Goal: Task Accomplishment & Management: Complete application form

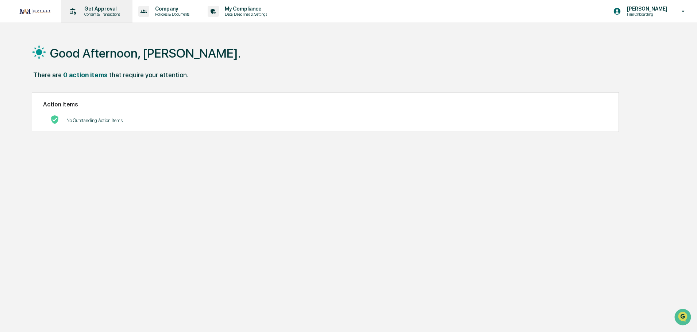
click at [102, 13] on p "Content & Transactions" at bounding box center [100, 14] width 45 height 5
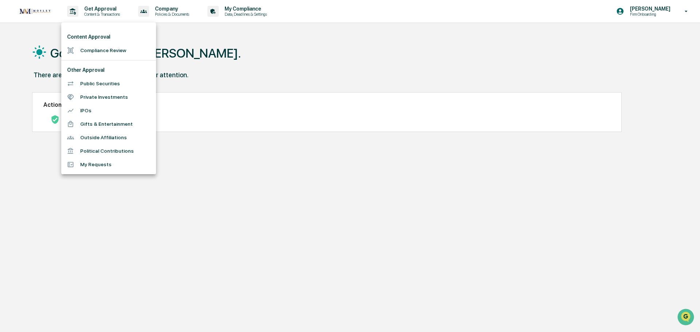
click at [94, 51] on li "Compliance Review" at bounding box center [108, 50] width 95 height 13
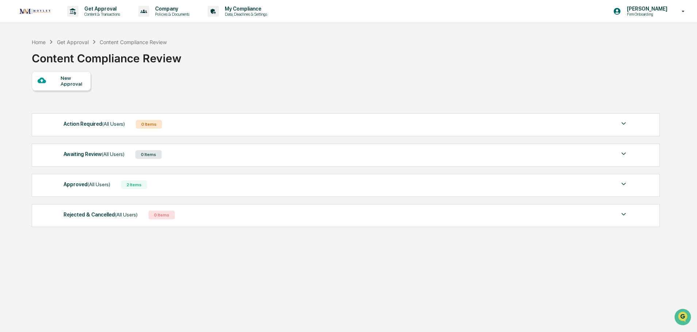
click at [68, 82] on div "New Approval" at bounding box center [73, 81] width 24 height 12
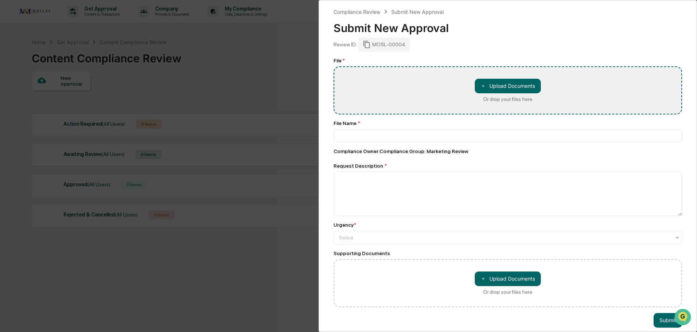
type input "**********"
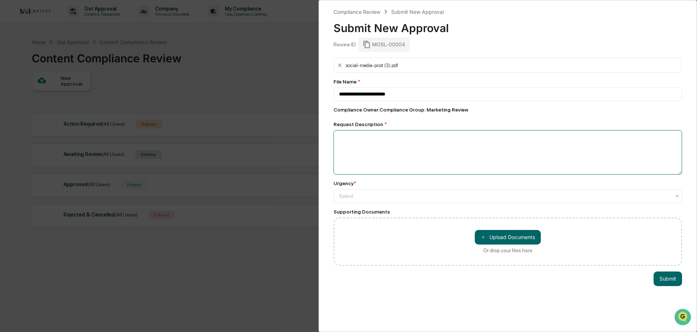
click at [352, 142] on textarea at bounding box center [507, 152] width 348 height 44
type textarea "**********"
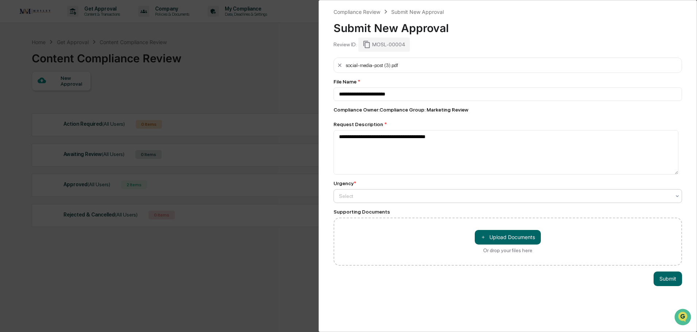
click at [344, 196] on div at bounding box center [505, 196] width 332 height 7
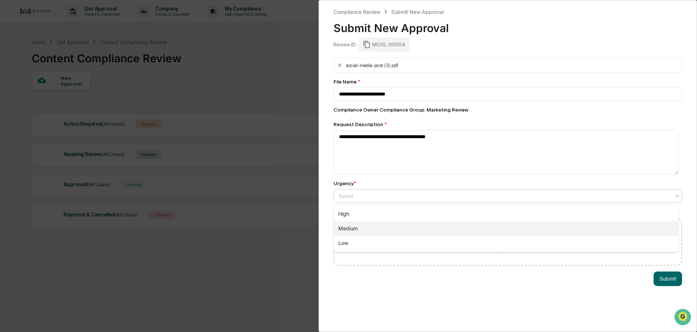
click at [343, 228] on div "Medium" at bounding box center [506, 228] width 344 height 15
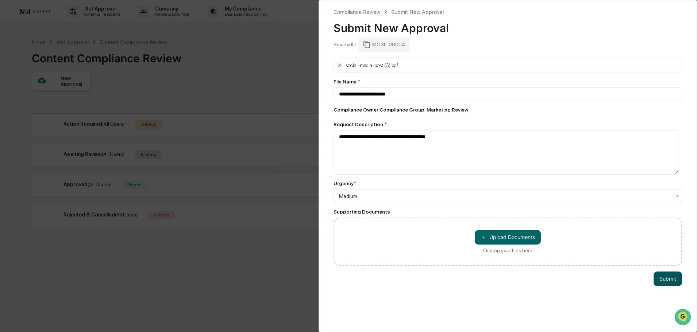
click at [657, 280] on button "Submit" at bounding box center [667, 279] width 28 height 15
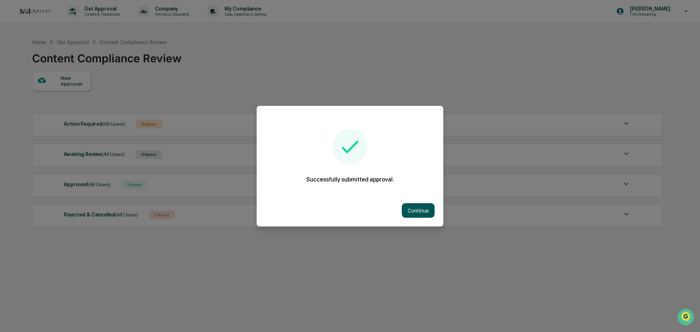
click at [418, 213] on button "Continue" at bounding box center [418, 210] width 33 height 15
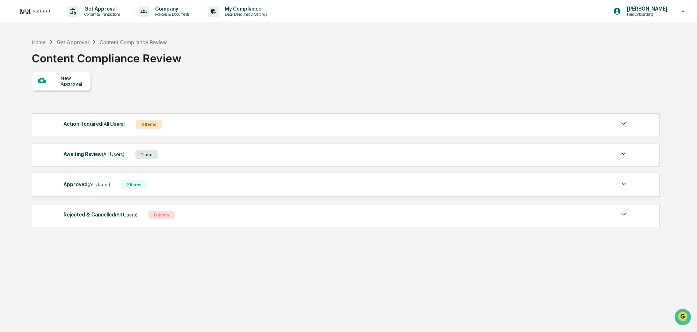
click at [110, 154] on span "(All Users)" at bounding box center [113, 154] width 23 height 6
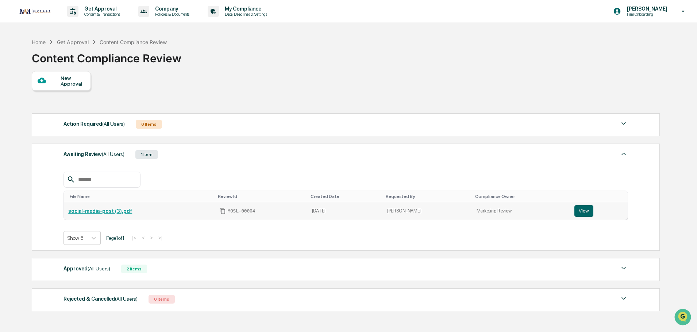
click at [92, 210] on link "social-media-post (3).pdf" at bounding box center [100, 211] width 64 height 6
